Goal: Download file/media

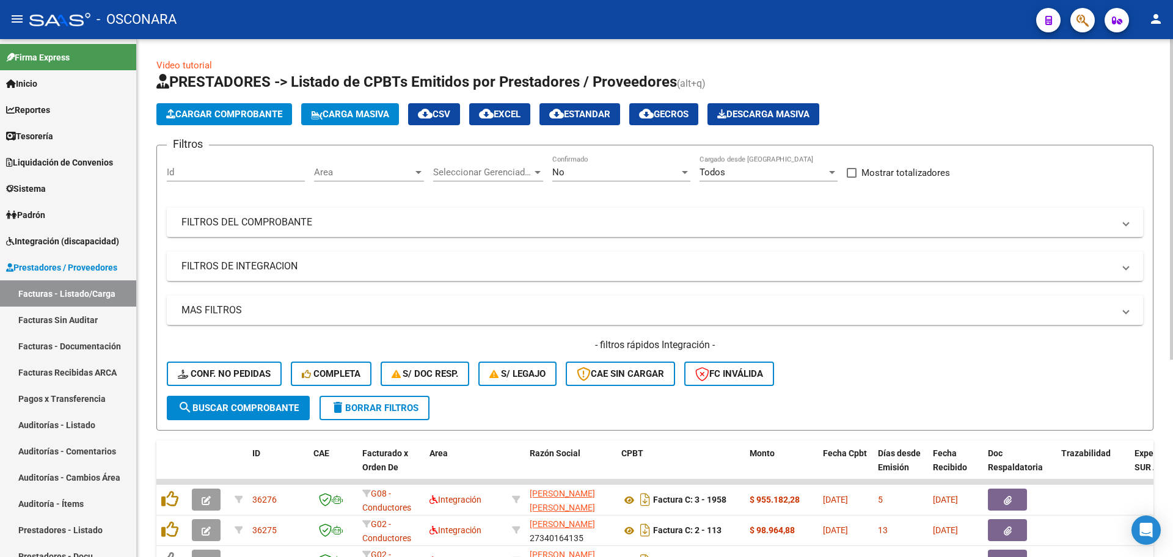
click at [601, 182] on div "No Confirmado" at bounding box center [621, 174] width 138 height 38
click at [605, 175] on div "No" at bounding box center [615, 172] width 127 height 11
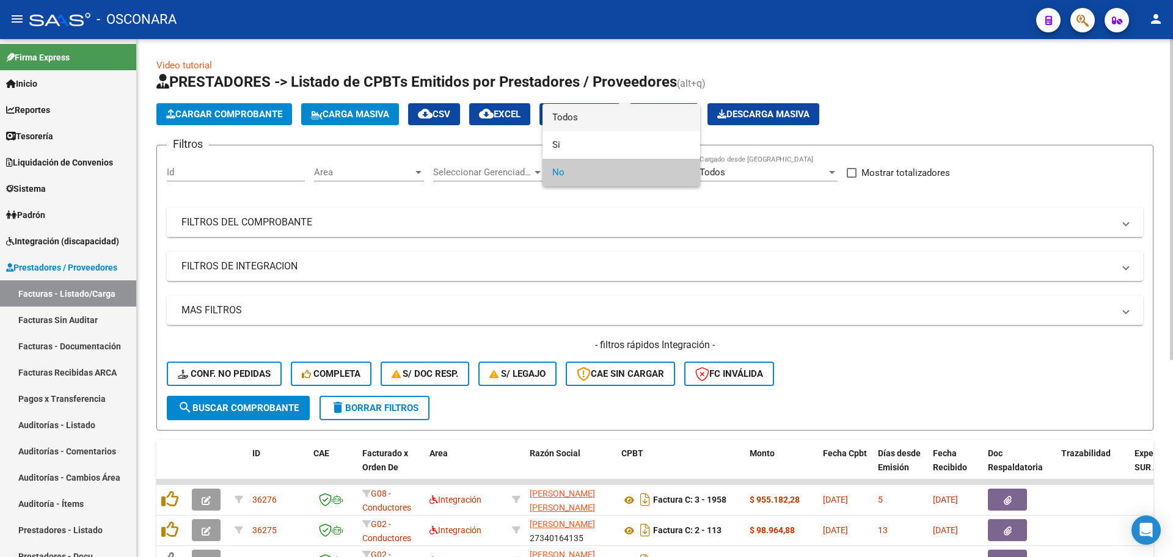
drag, startPoint x: 615, startPoint y: 120, endPoint x: 316, endPoint y: 234, distance: 319.9
click at [615, 120] on span "Todos" at bounding box center [621, 118] width 138 height 28
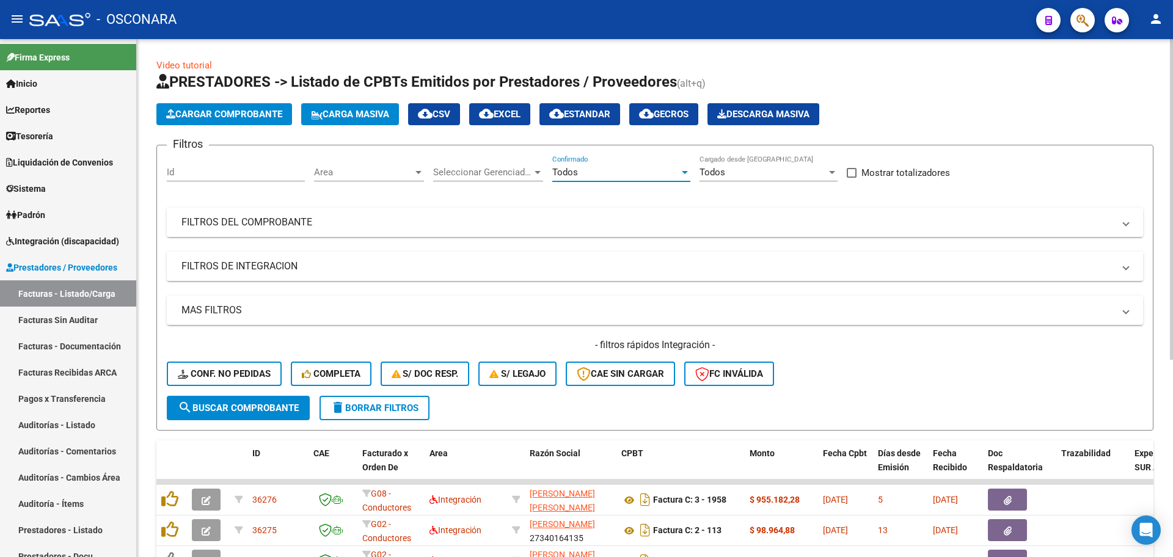
click at [307, 236] on mat-expansion-panel-header "FILTROS DEL COMPROBANTE" at bounding box center [655, 222] width 977 height 29
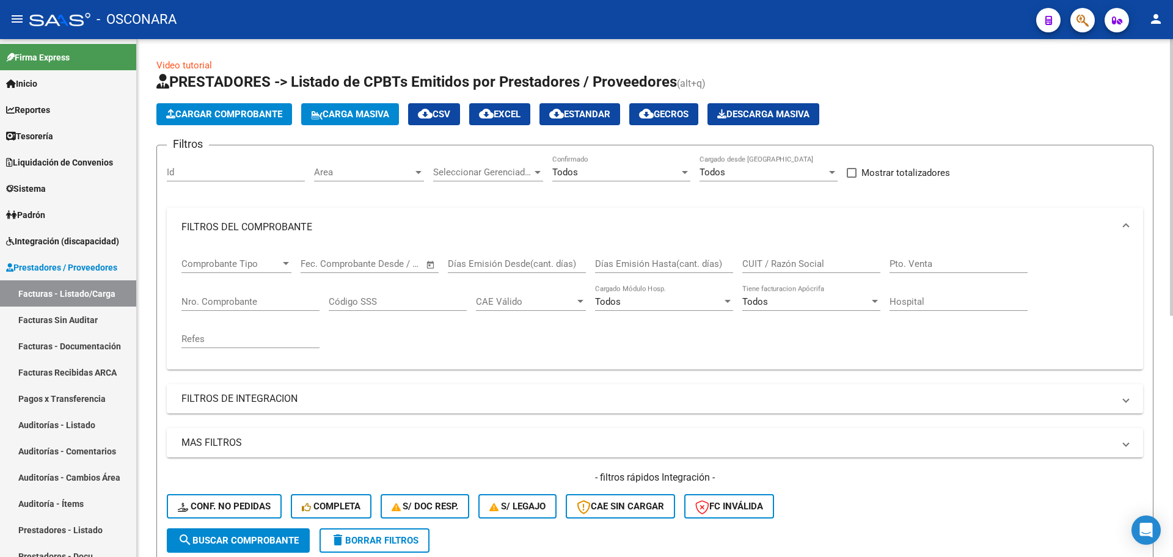
click at [239, 301] on input "Nro. Comprobante" at bounding box center [251, 301] width 138 height 11
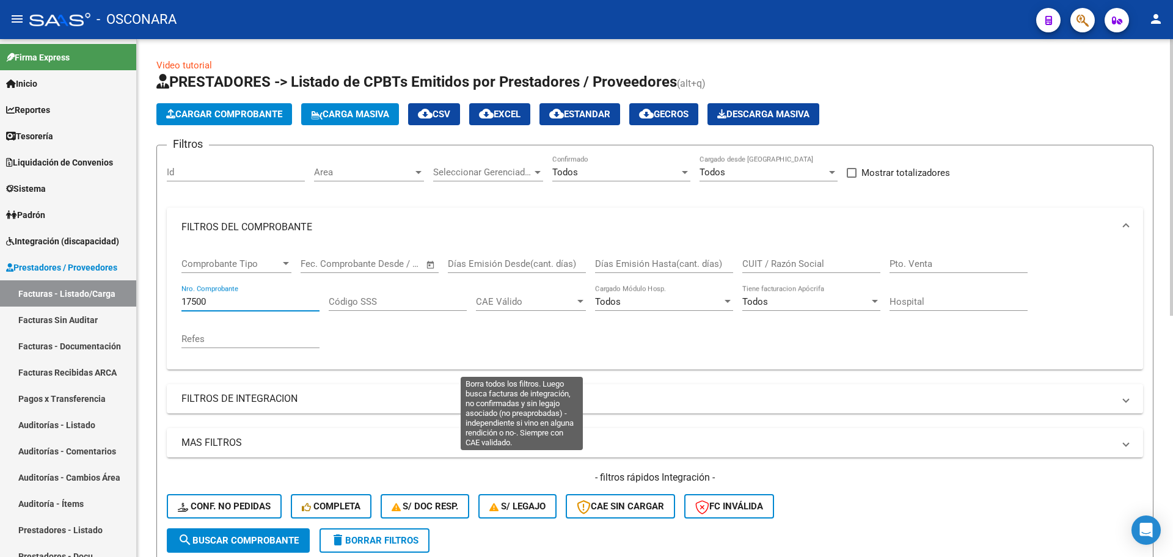
scroll to position [229, 0]
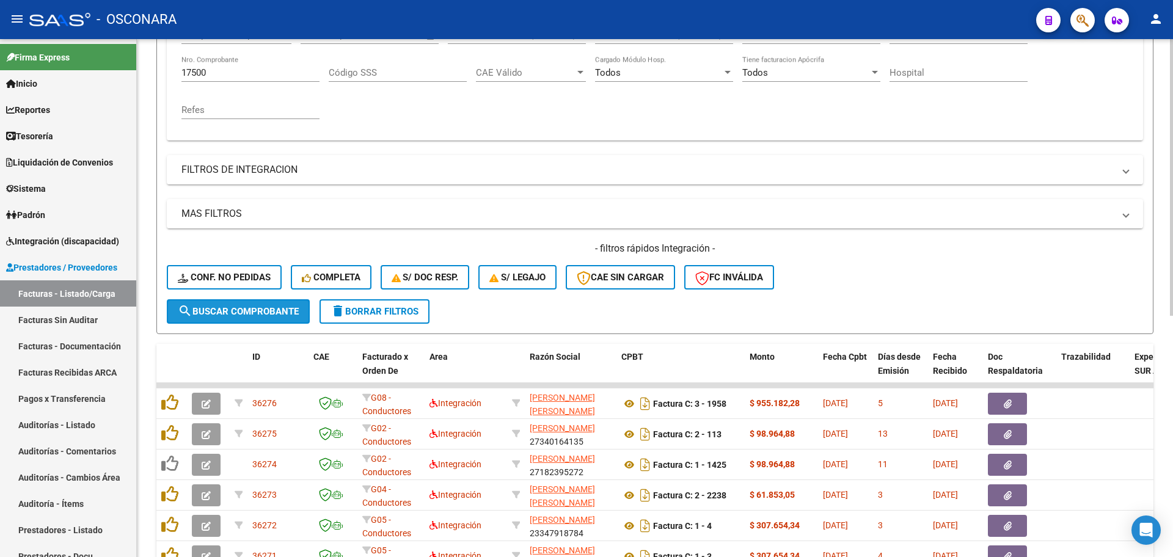
click at [208, 299] on button "search Buscar Comprobante" at bounding box center [238, 311] width 143 height 24
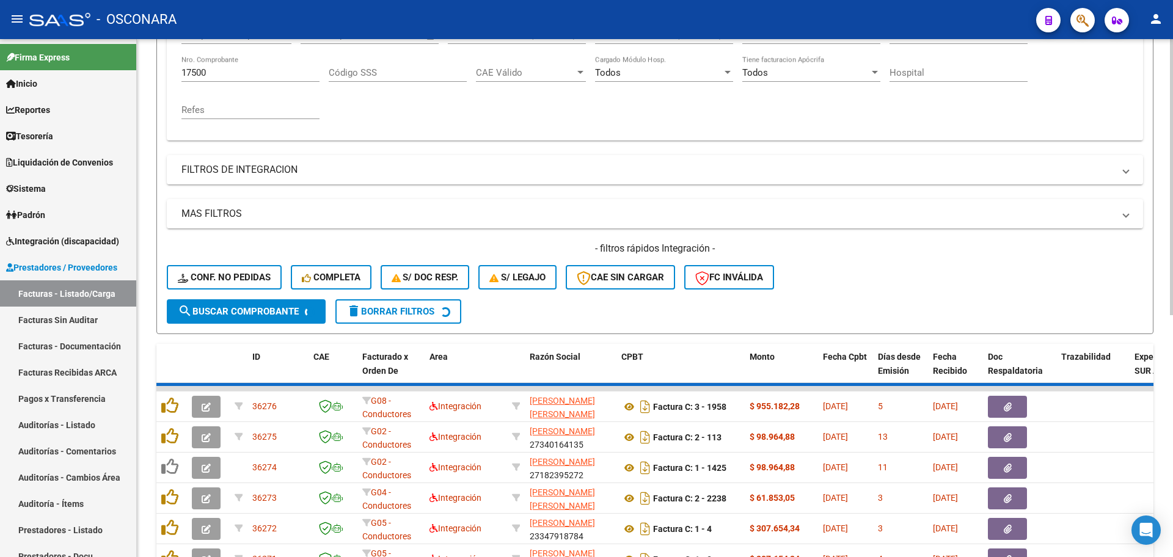
scroll to position [177, 0]
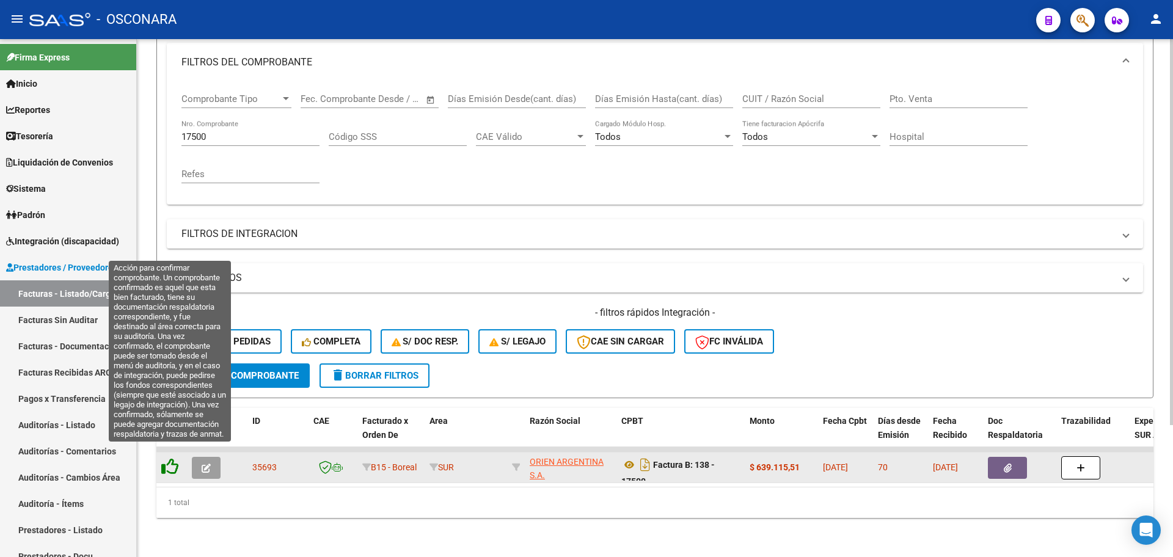
click at [175, 458] on icon at bounding box center [169, 466] width 17 height 17
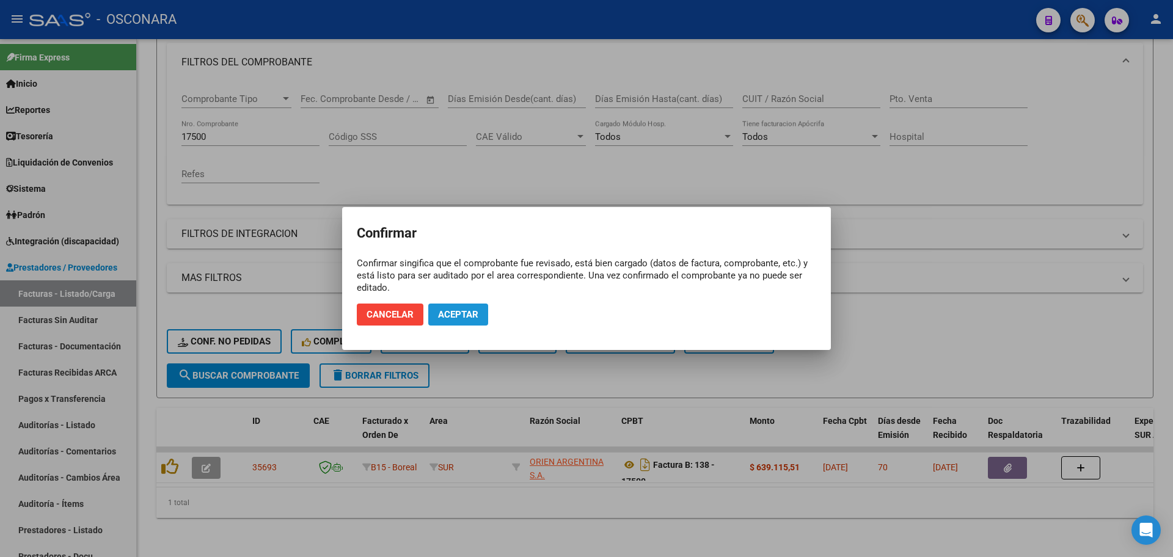
click at [473, 309] on span "Aceptar" at bounding box center [458, 314] width 40 height 11
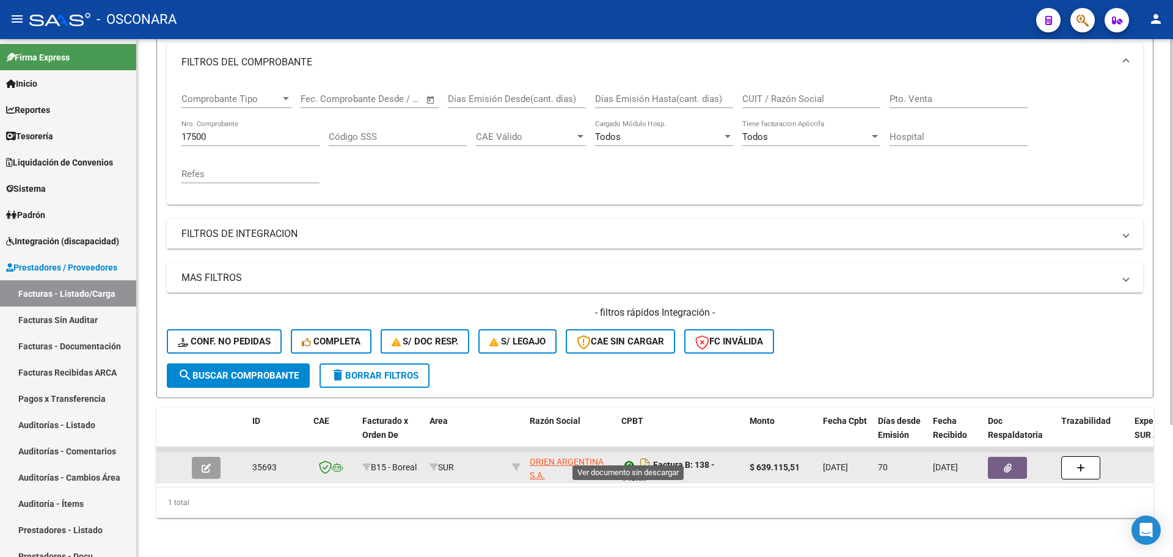
click at [631, 458] on icon at bounding box center [630, 465] width 16 height 15
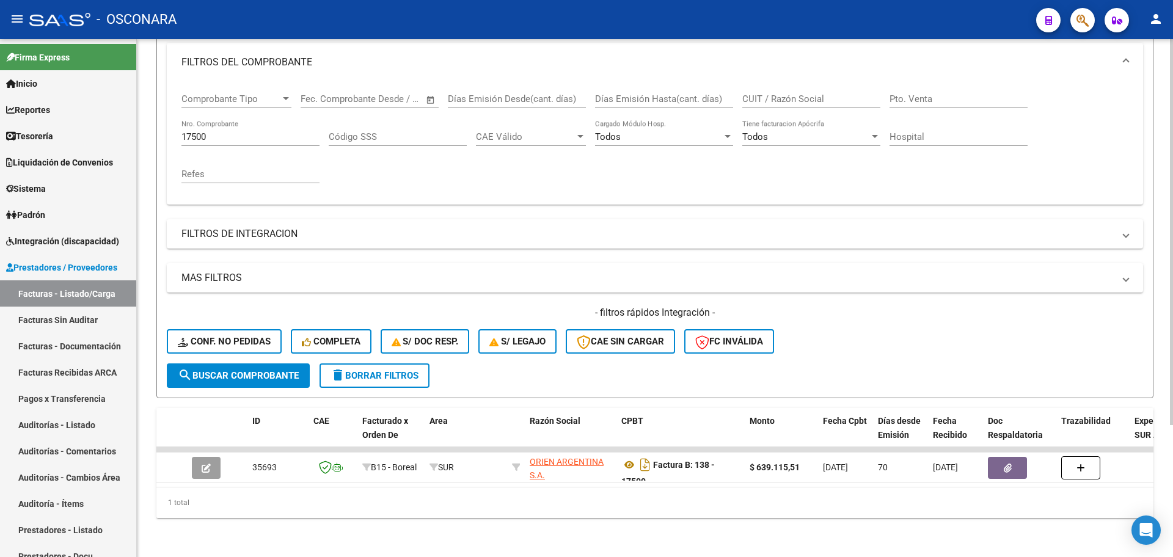
click at [263, 133] on div "17500 Nro. Comprobante" at bounding box center [251, 133] width 138 height 26
click at [260, 131] on input "17500" at bounding box center [251, 136] width 138 height 11
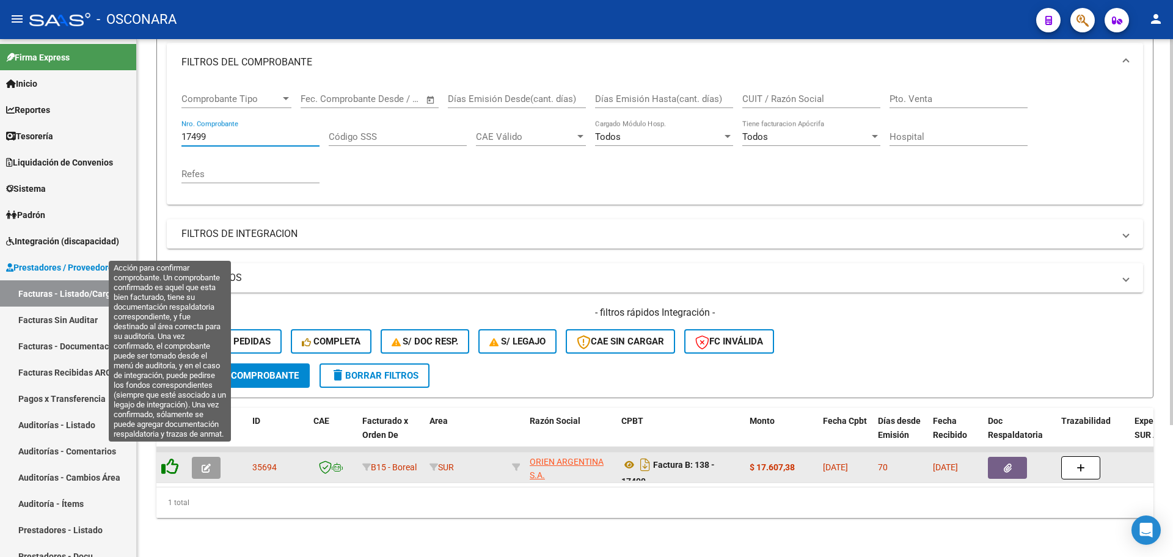
type input "17499"
click at [174, 462] on icon at bounding box center [169, 466] width 17 height 17
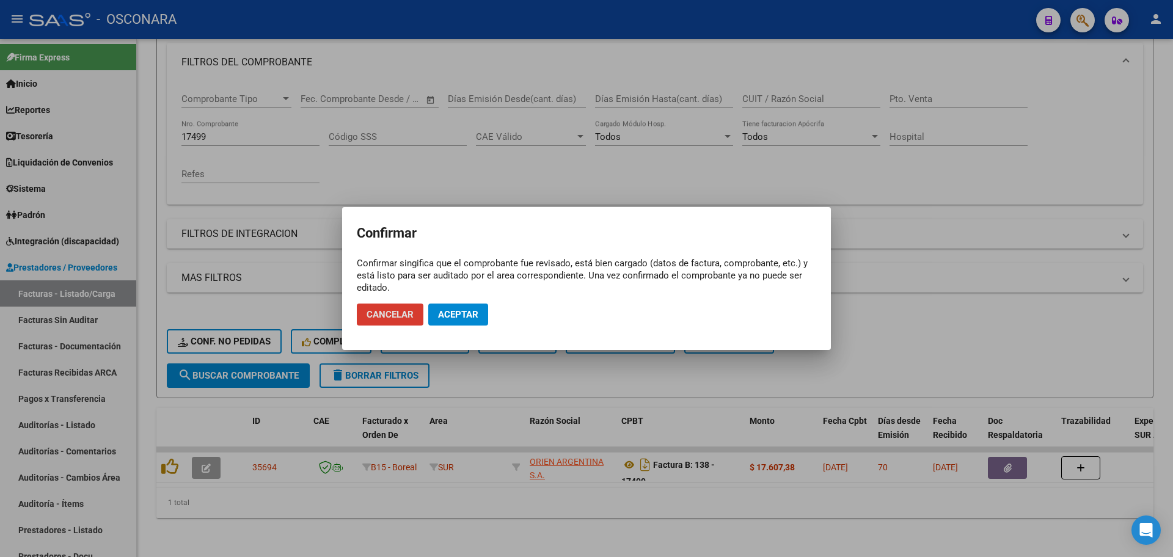
click at [468, 322] on button "Aceptar" at bounding box center [458, 315] width 60 height 22
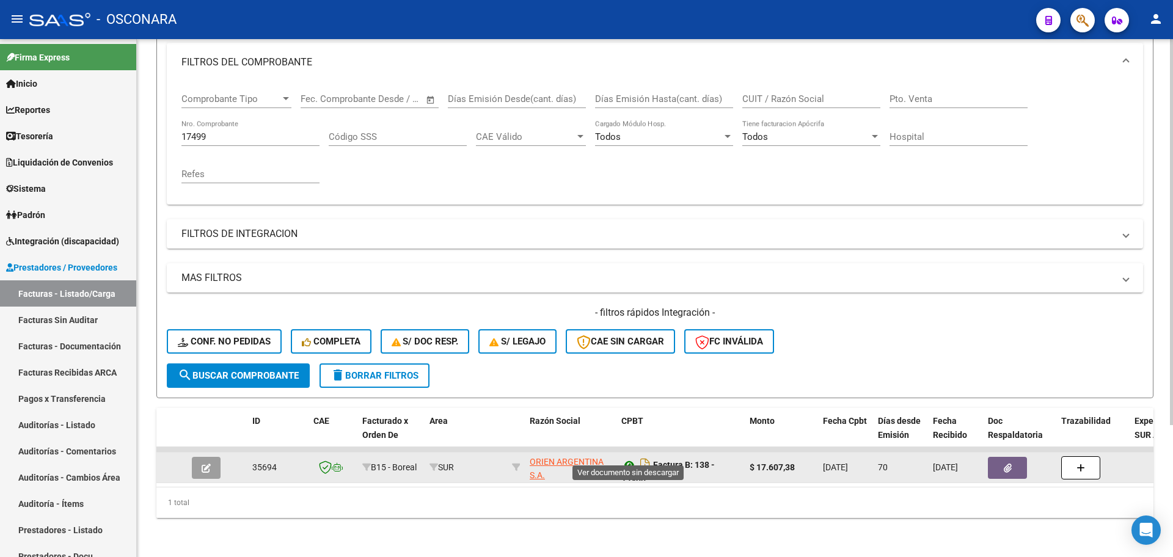
click at [632, 458] on icon at bounding box center [630, 465] width 16 height 15
